Goal: Information Seeking & Learning: Learn about a topic

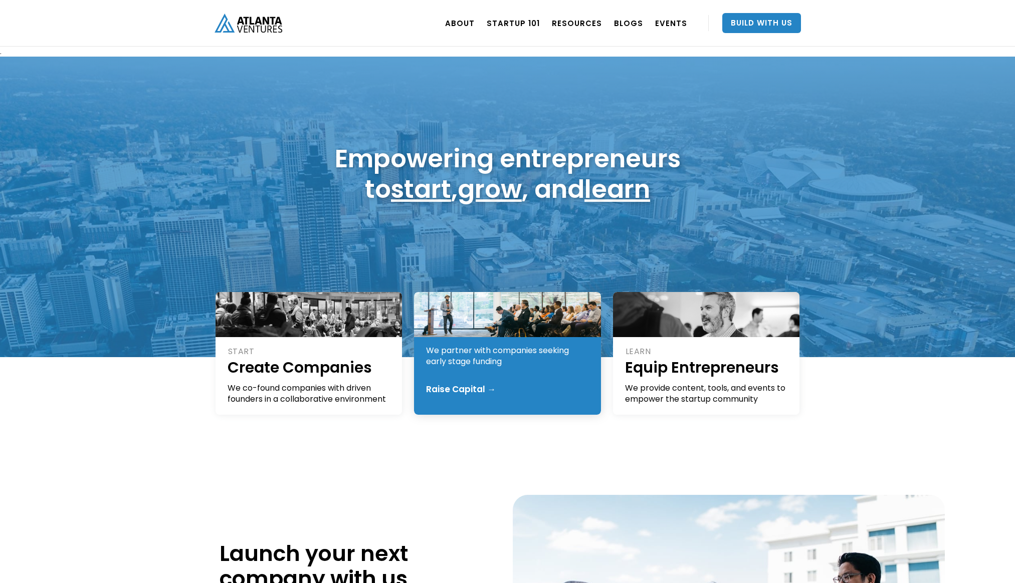
click at [509, 333] on div at bounding box center [507, 314] width 187 height 45
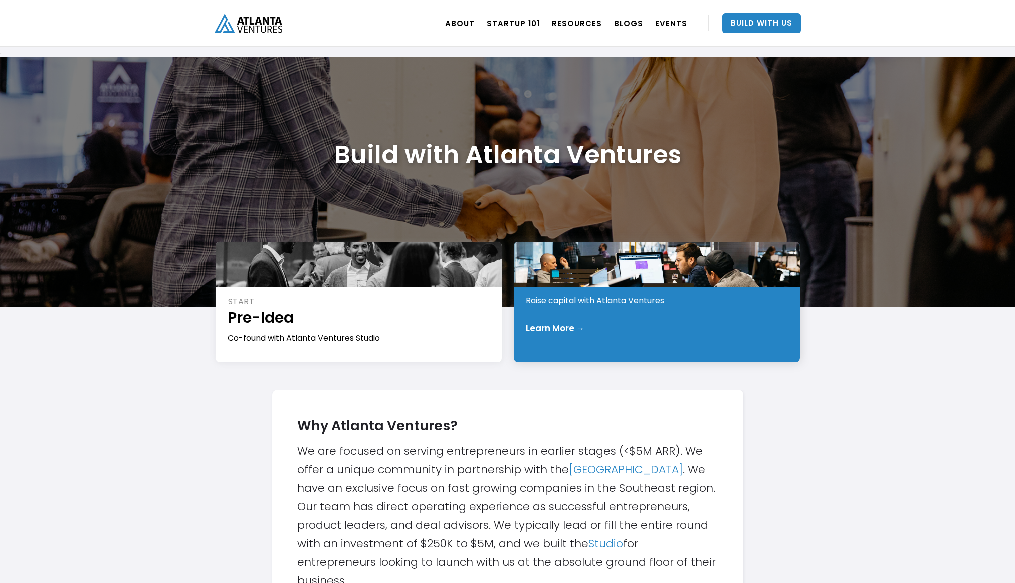
click at [580, 311] on div "INVEST Early Stage Raise capital with Atlanta Ventures Learn More →" at bounding box center [657, 302] width 286 height 120
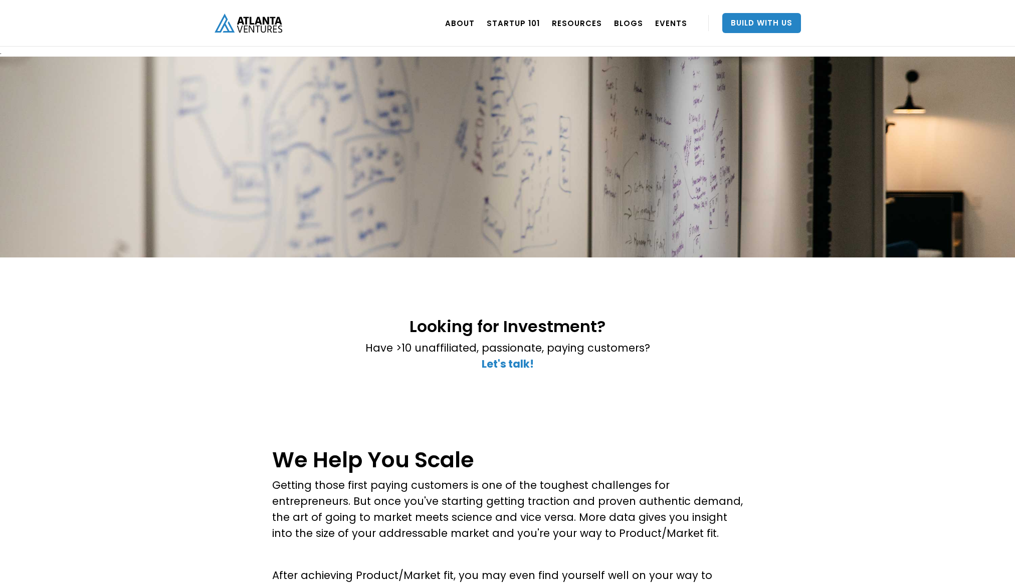
click at [250, 21] on img "home" at bounding box center [249, 23] width 68 height 19
